Goal: Task Accomplishment & Management: Manage account settings

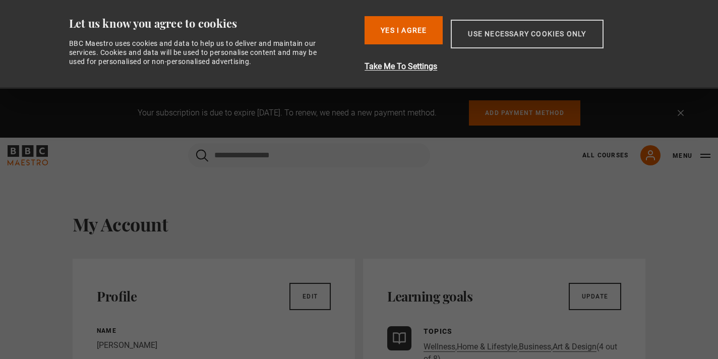
click at [489, 21] on button "Use necessary cookies only" at bounding box center [527, 34] width 152 height 29
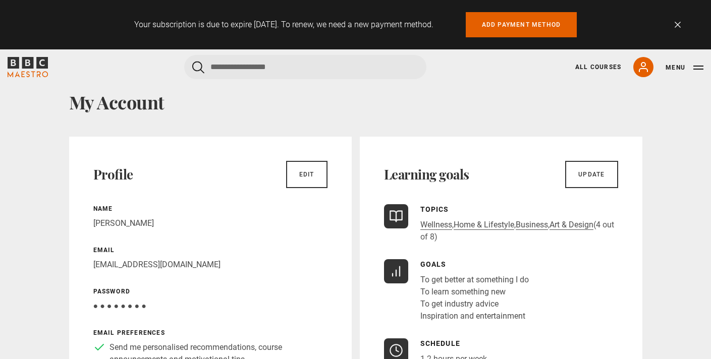
scroll to position [26, 0]
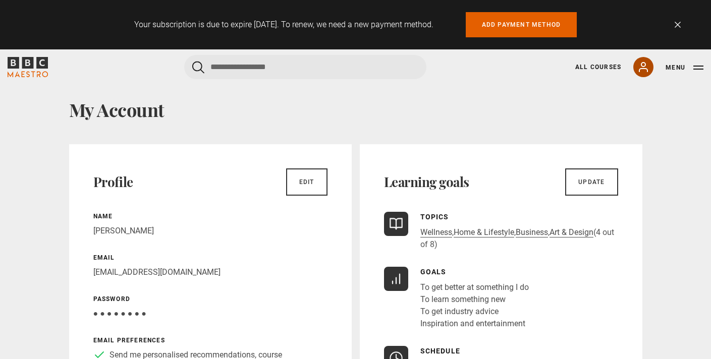
click at [651, 68] on link "My Account" at bounding box center [643, 67] width 20 height 20
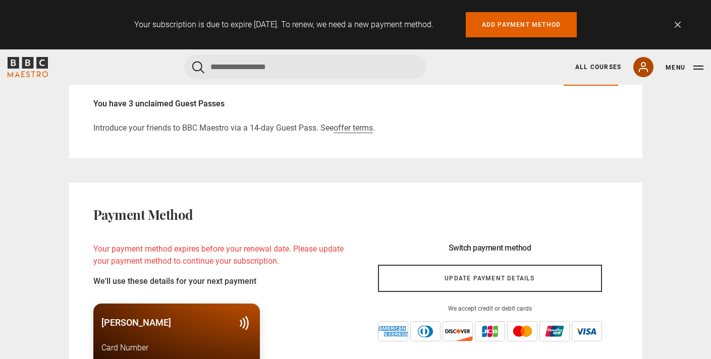
scroll to position [968, 0]
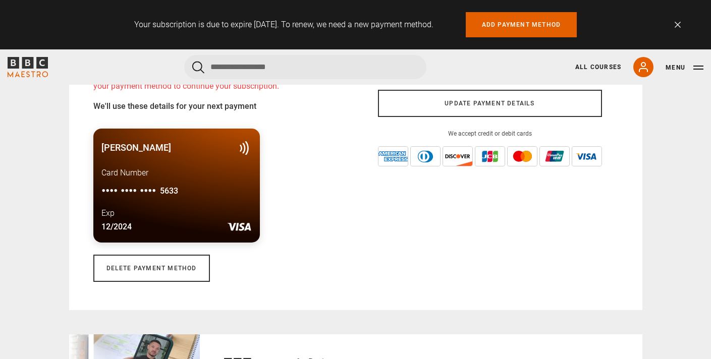
scroll to position [1051, 0]
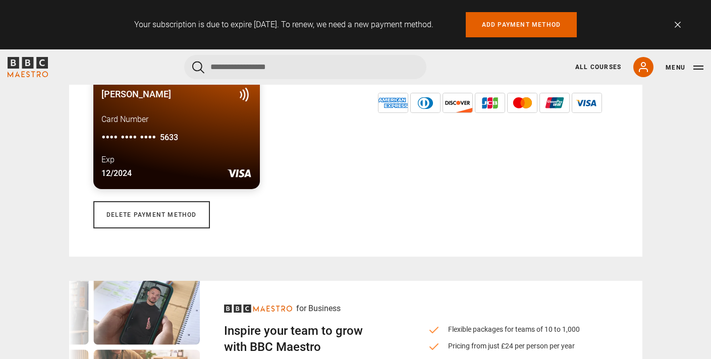
click at [680, 19] on div "Your subscription is due to expire in 28 days. To renew, we need a new payment …" at bounding box center [355, 24] width 711 height 49
click at [677, 23] on link "Dismiss" at bounding box center [677, 25] width 6 height 6
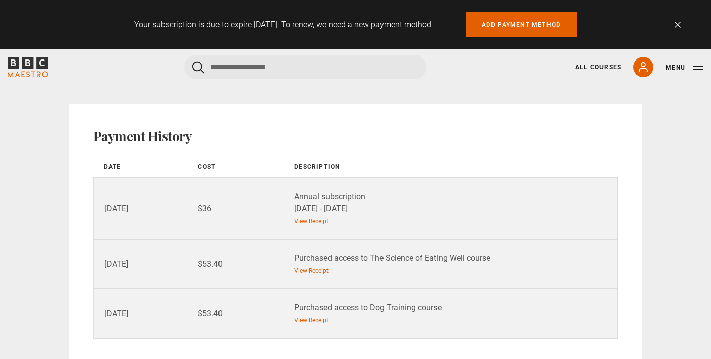
scroll to position [1385, 0]
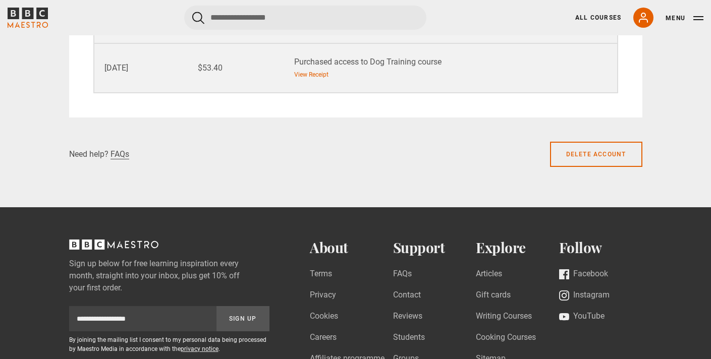
scroll to position [1529, 0]
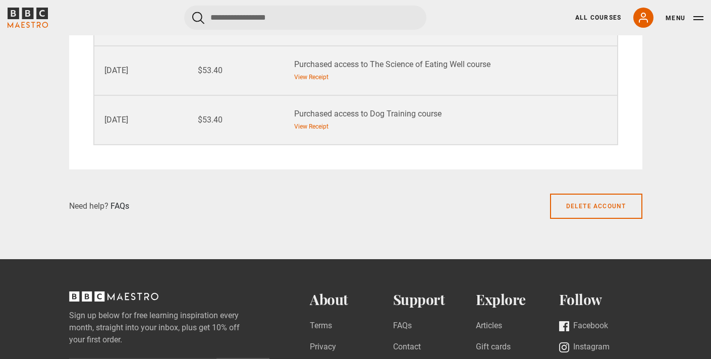
click at [121, 206] on link "FAQs" at bounding box center [119, 206] width 19 height 10
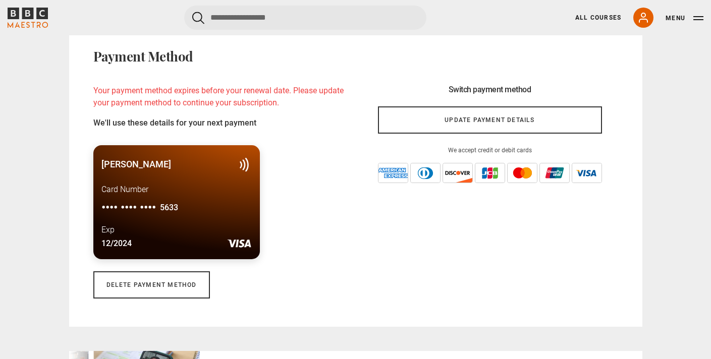
scroll to position [975, 0]
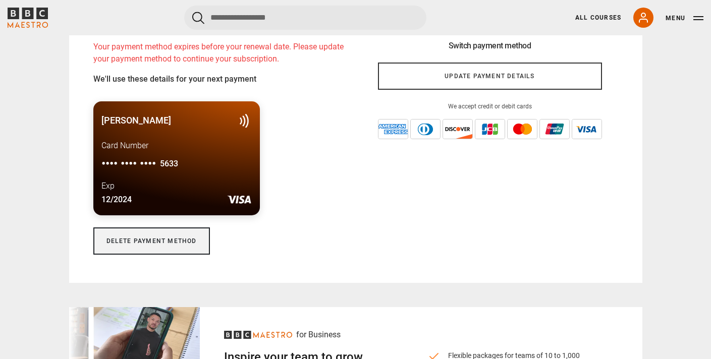
click at [185, 253] on link "Delete payment method" at bounding box center [151, 240] width 117 height 27
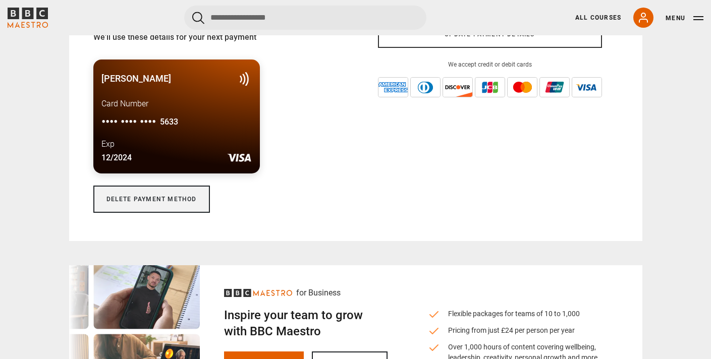
scroll to position [1038, 0]
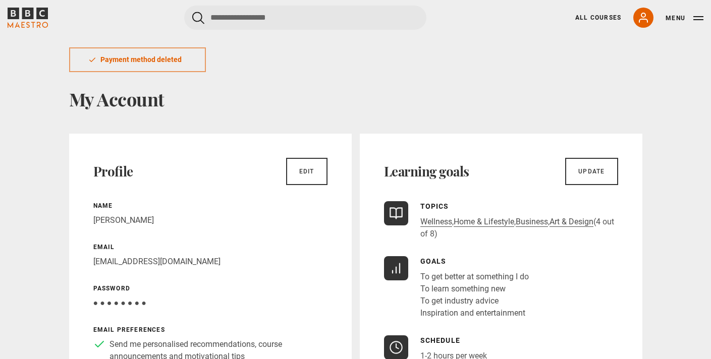
scroll to position [139, 0]
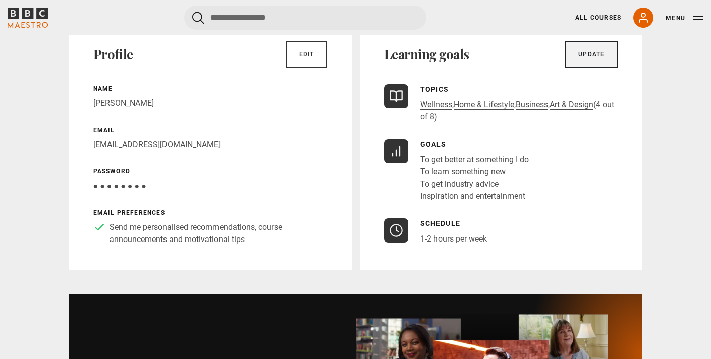
click at [582, 48] on link "Update" at bounding box center [591, 54] width 52 height 27
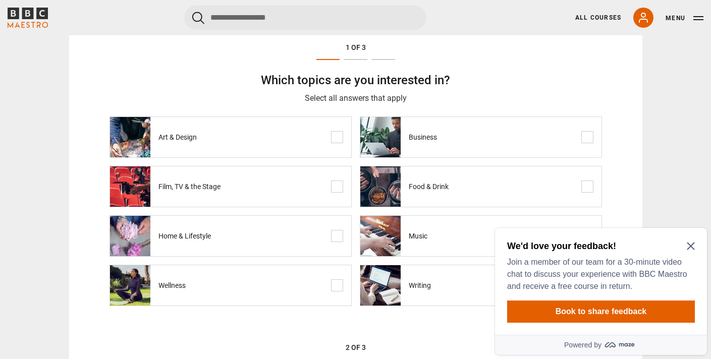
scroll to position [100, 0]
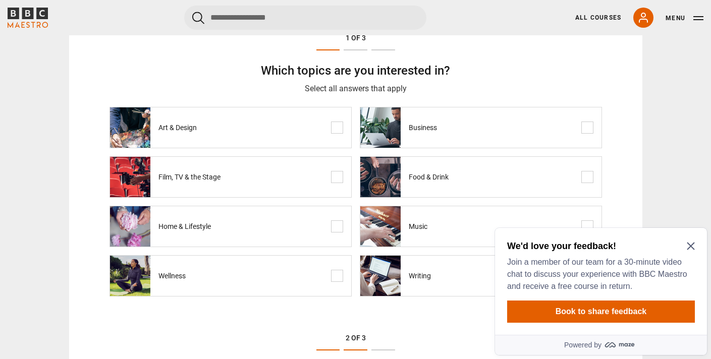
click at [690, 245] on icon "Close Maze Prompt" at bounding box center [690, 246] width 8 height 8
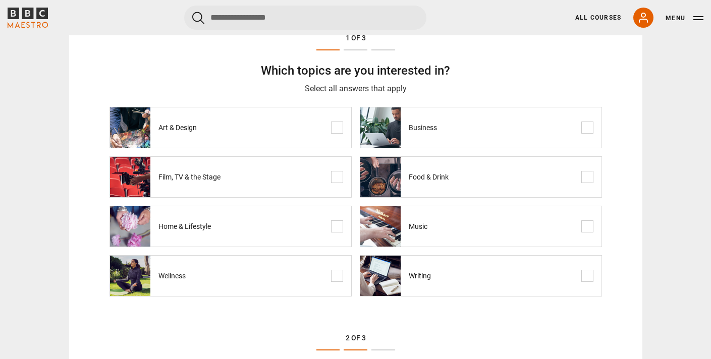
click at [416, 126] on span "Business" at bounding box center [423, 127] width 28 height 34
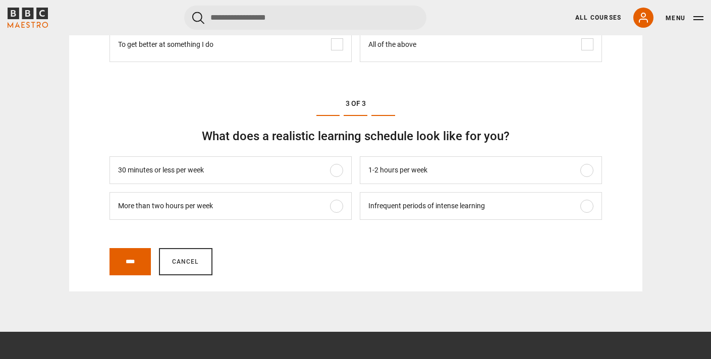
scroll to position [567, 0]
click at [188, 277] on div "**** Cancel You must provide an answer for each question before saving" at bounding box center [355, 263] width 573 height 55
click at [192, 263] on link "Cancel" at bounding box center [185, 261] width 53 height 27
click at [608, 15] on link "All Courses" at bounding box center [598, 17] width 46 height 9
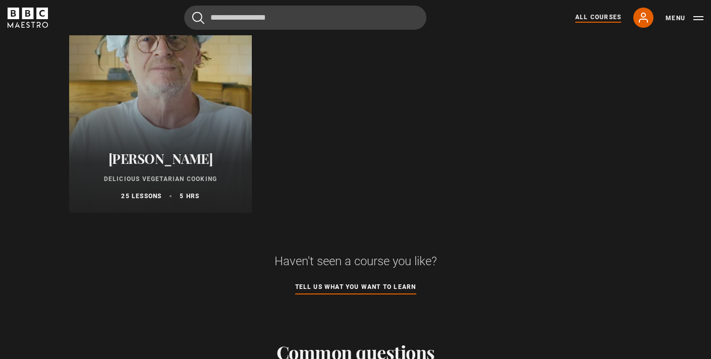
scroll to position [4203, 0]
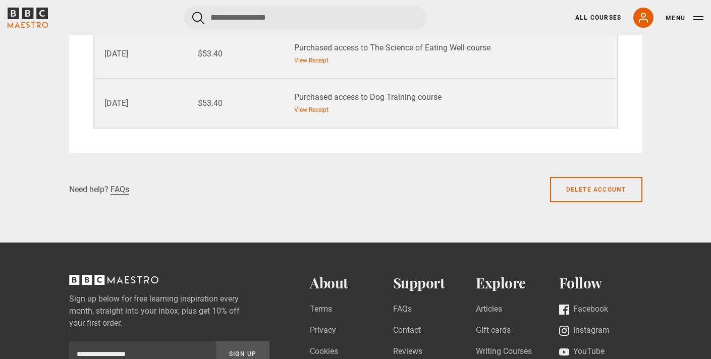
scroll to position [1164, 0]
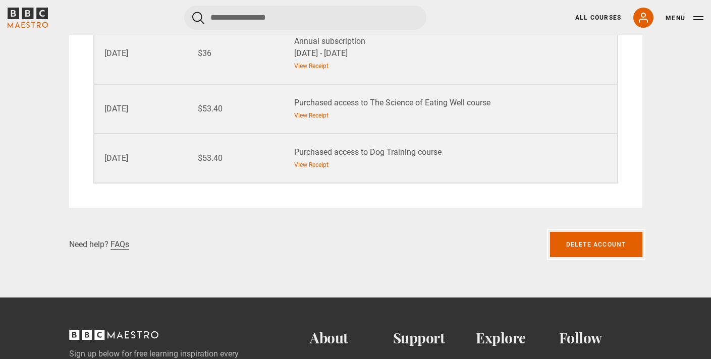
click at [618, 237] on link "Delete account" at bounding box center [596, 244] width 92 height 25
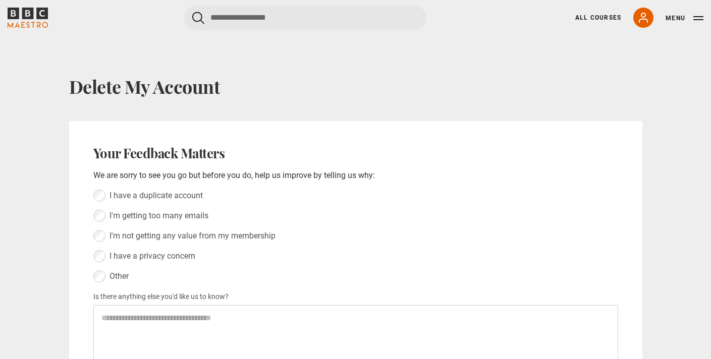
click at [105, 238] on label "I'm not getting any value from my membership" at bounding box center [189, 236] width 172 height 12
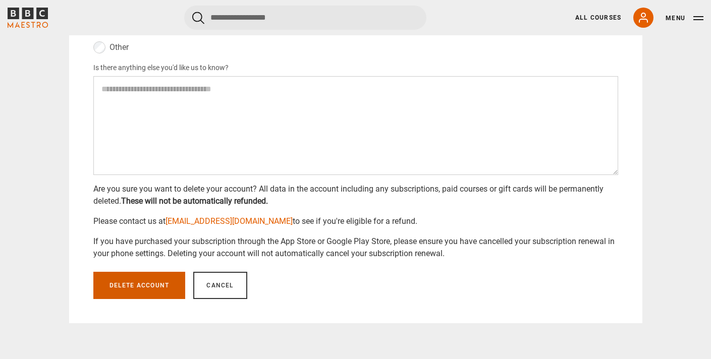
scroll to position [265, 0]
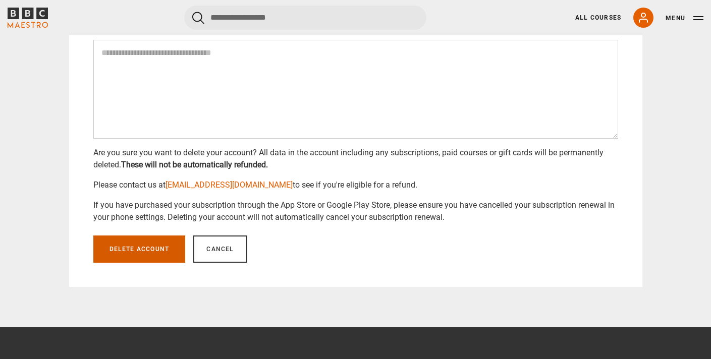
click at [155, 254] on button "Delete account" at bounding box center [139, 249] width 92 height 27
